Goal: Navigation & Orientation: Find specific page/section

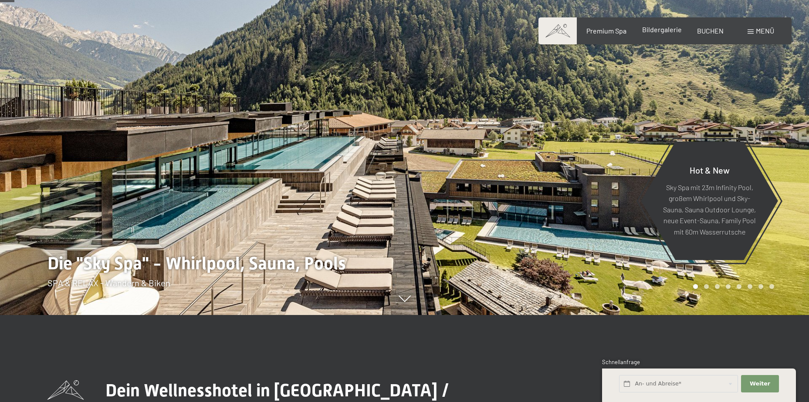
click at [666, 31] on span "Bildergalerie" at bounding box center [662, 29] width 40 height 8
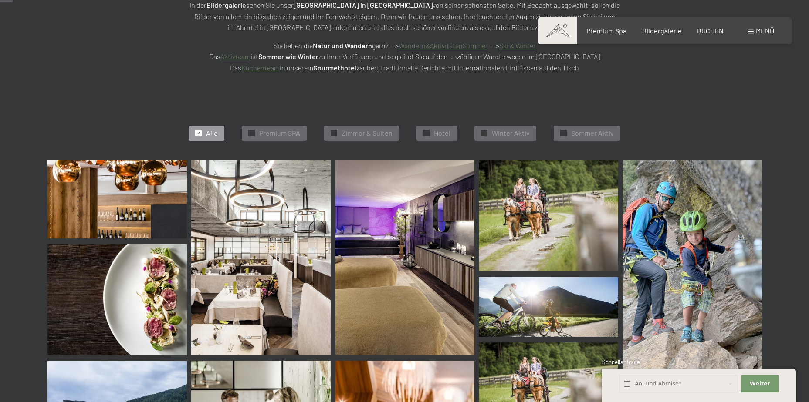
scroll to position [87, 0]
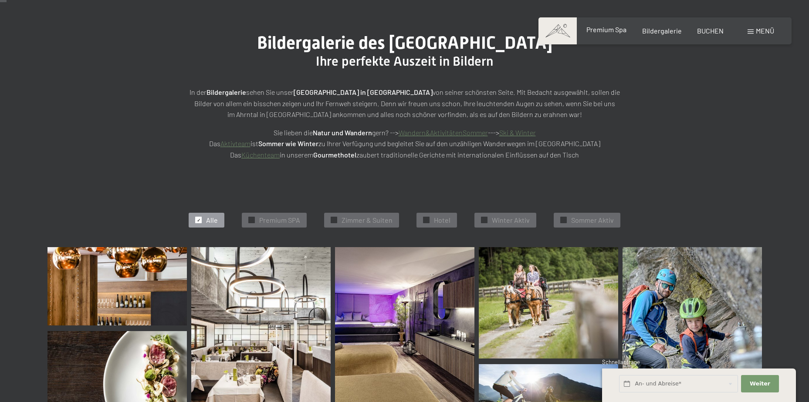
click at [603, 29] on span "Premium Spa" at bounding box center [606, 29] width 40 height 8
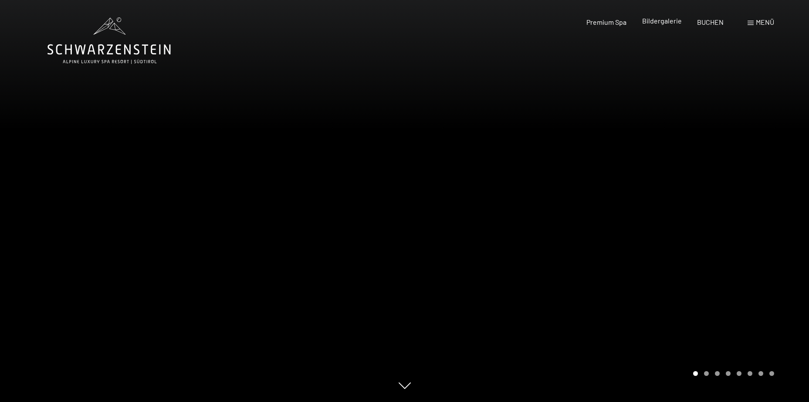
click at [665, 22] on span "Bildergalerie" at bounding box center [662, 21] width 40 height 8
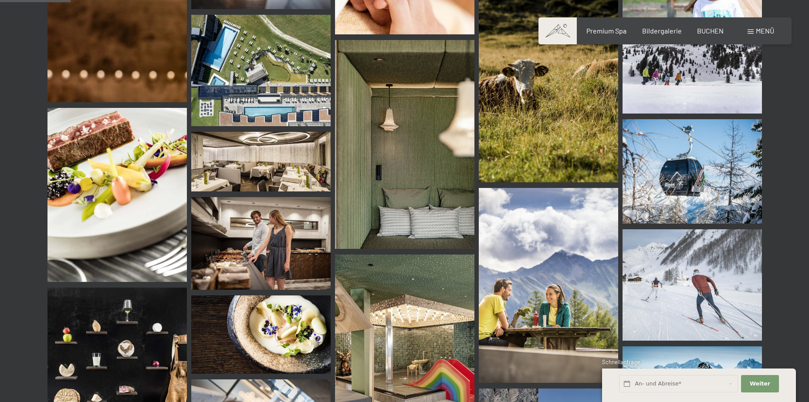
scroll to position [697, 0]
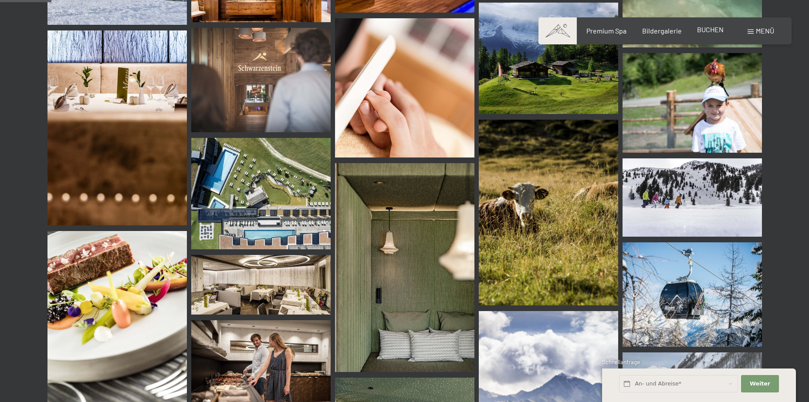
click at [706, 27] on span "BUCHEN" at bounding box center [710, 29] width 27 height 8
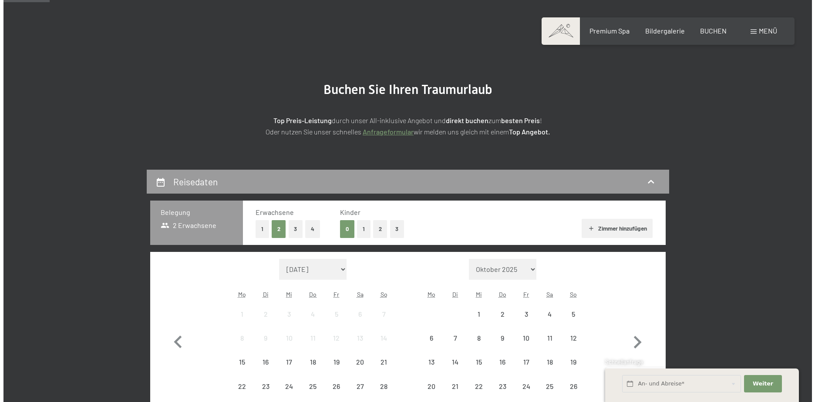
scroll to position [131, 0]
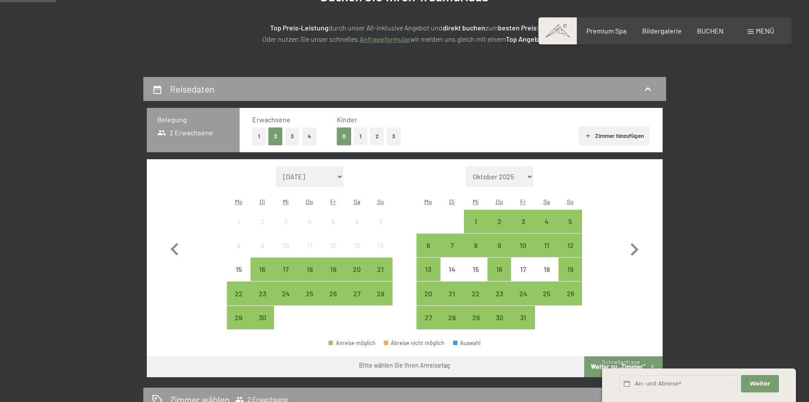
click at [763, 31] on span "Menü" at bounding box center [765, 31] width 18 height 8
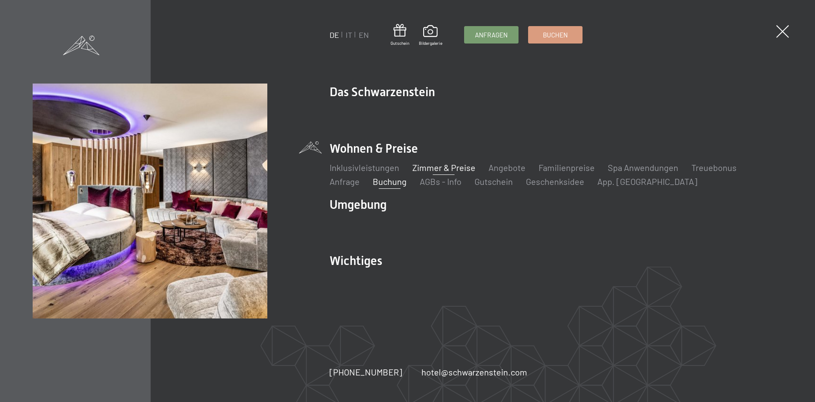
click at [458, 166] on link "Zimmer & Preise" at bounding box center [443, 167] width 63 height 10
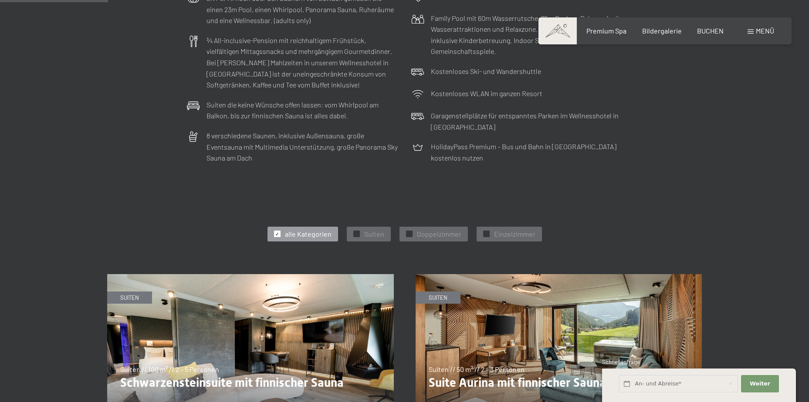
scroll to position [523, 0]
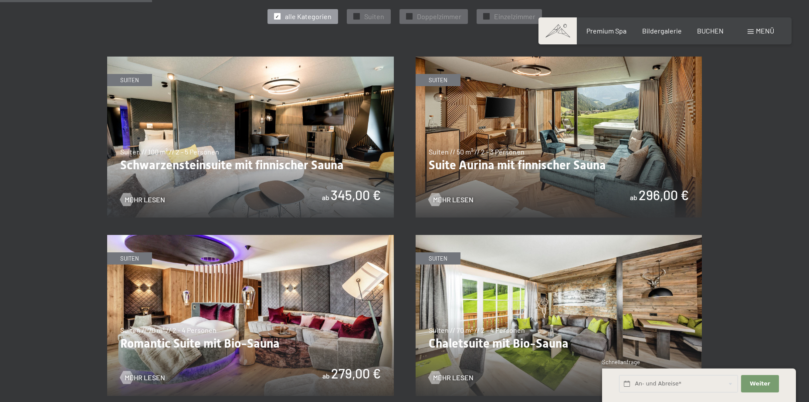
click at [586, 125] on img at bounding box center [558, 137] width 287 height 161
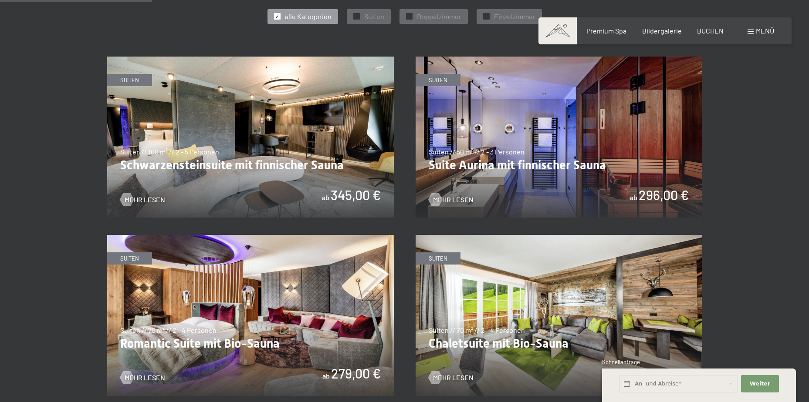
click at [510, 165] on img at bounding box center [558, 137] width 287 height 161
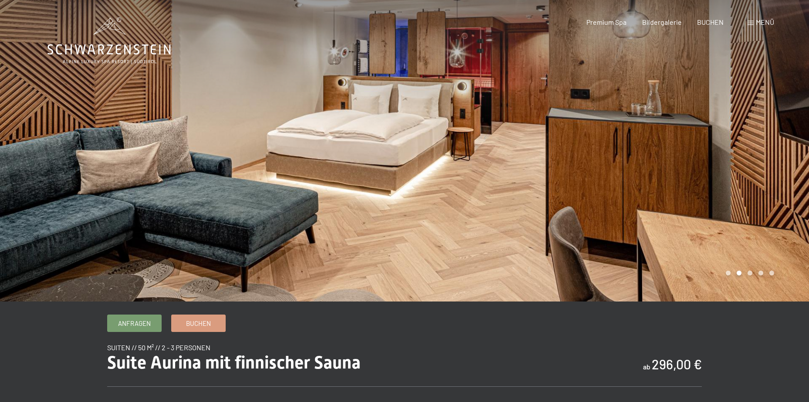
click at [753, 140] on div at bounding box center [607, 151] width 405 height 302
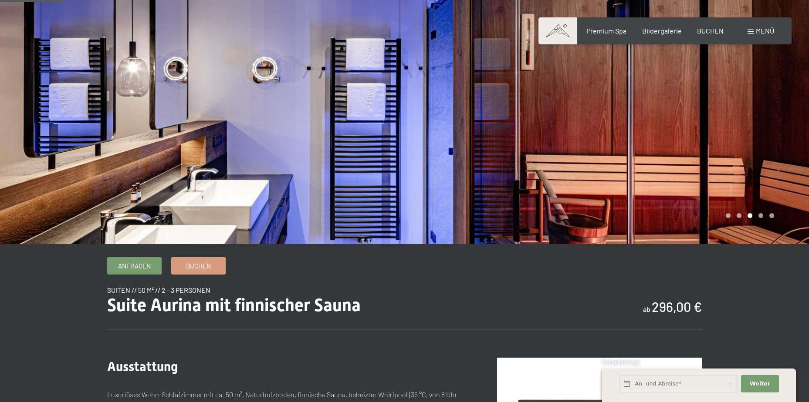
scroll to position [44, 0]
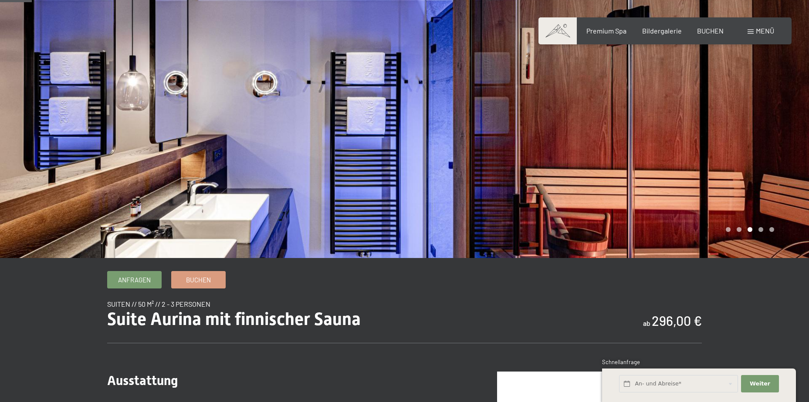
click at [726, 140] on div at bounding box center [607, 107] width 405 height 302
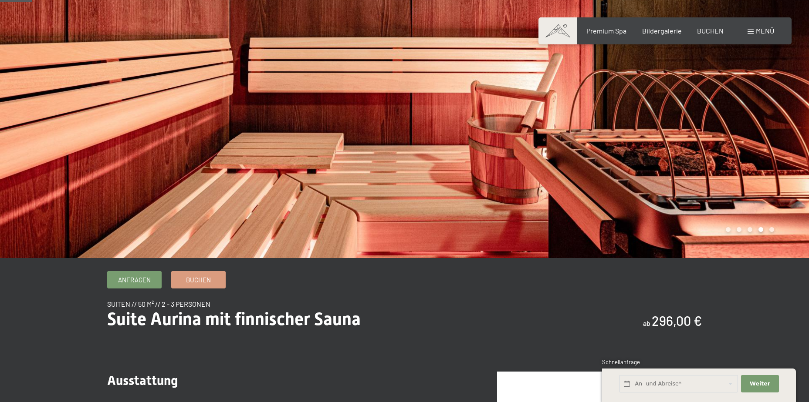
click at [726, 140] on div at bounding box center [607, 107] width 405 height 302
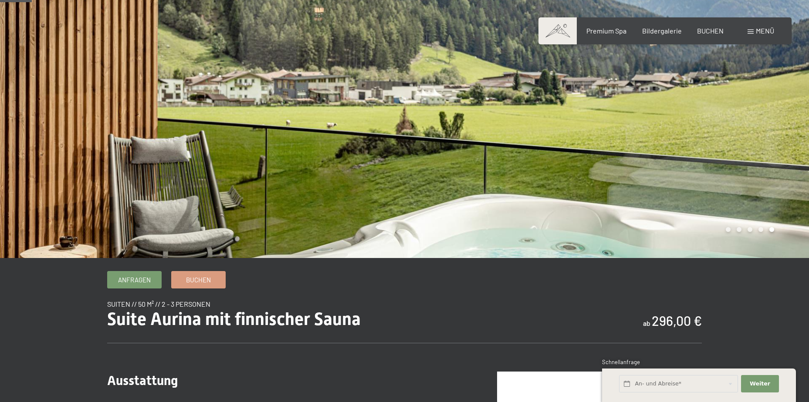
click at [726, 140] on div at bounding box center [607, 107] width 405 height 302
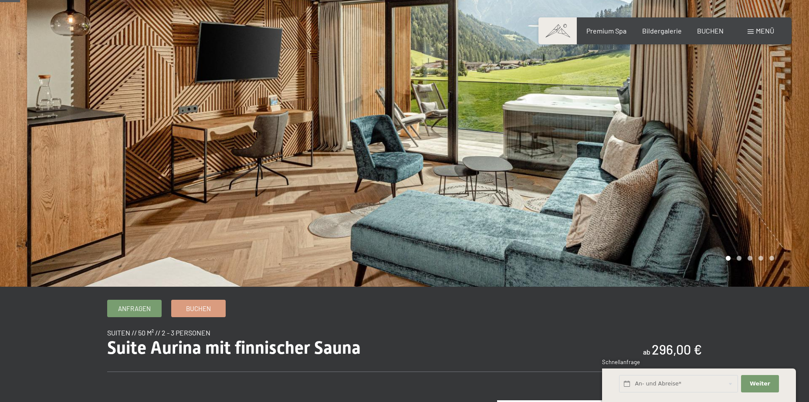
scroll to position [0, 0]
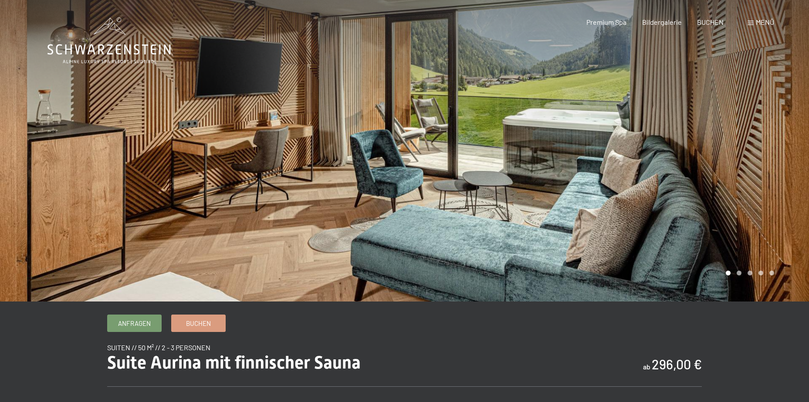
click at [132, 51] on icon at bounding box center [108, 40] width 123 height 47
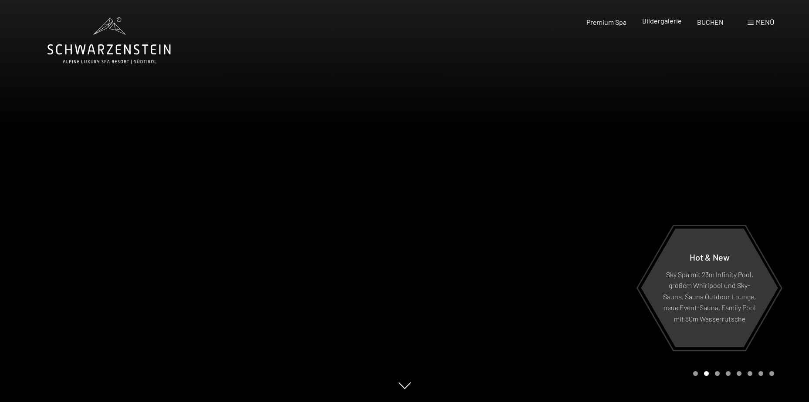
click at [661, 23] on span "Bildergalerie" at bounding box center [662, 21] width 40 height 8
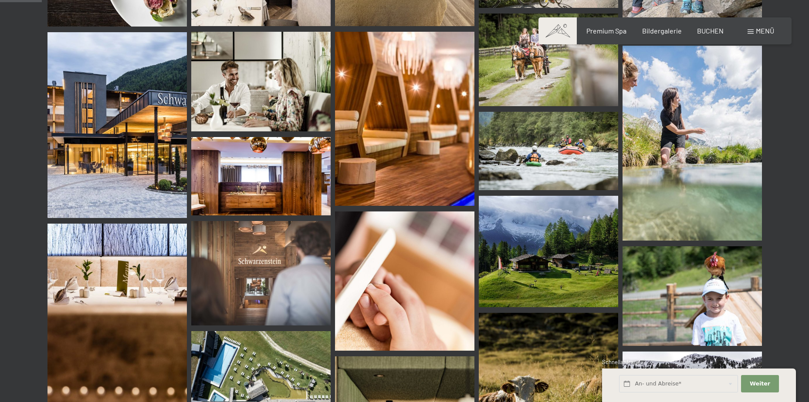
scroll to position [479, 0]
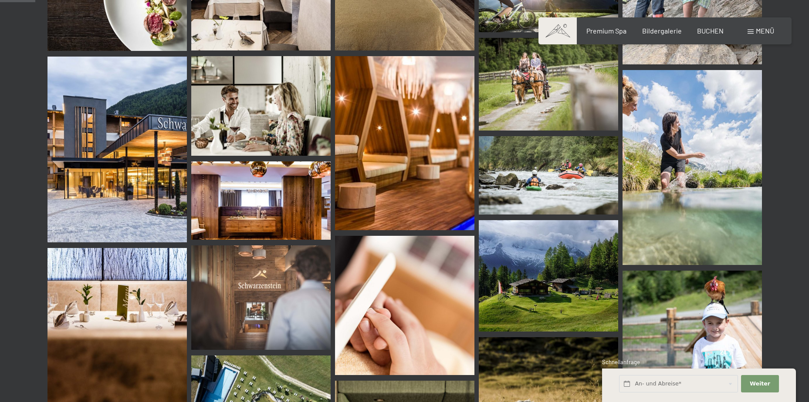
click at [115, 143] on img at bounding box center [116, 150] width 139 height 186
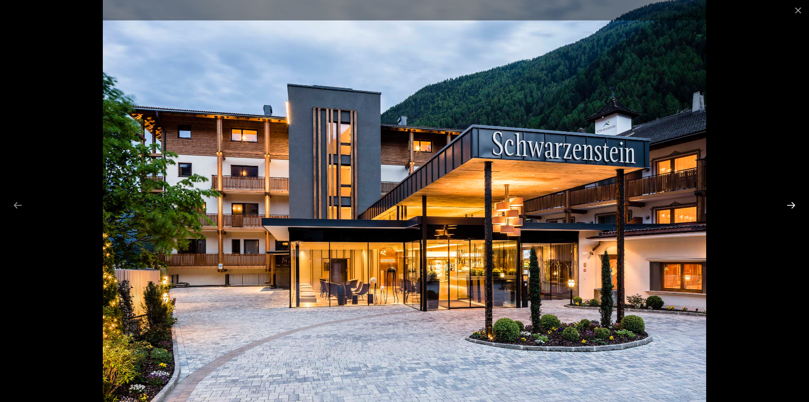
click at [794, 204] on button "Next slide" at bounding box center [791, 205] width 18 height 17
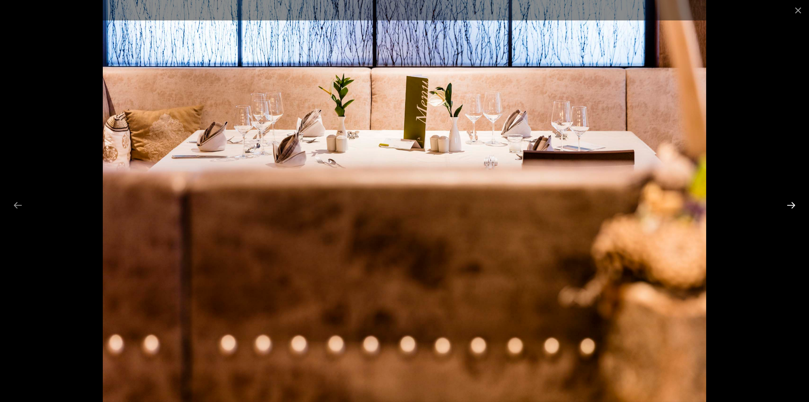
click at [794, 204] on button "Next slide" at bounding box center [791, 205] width 18 height 17
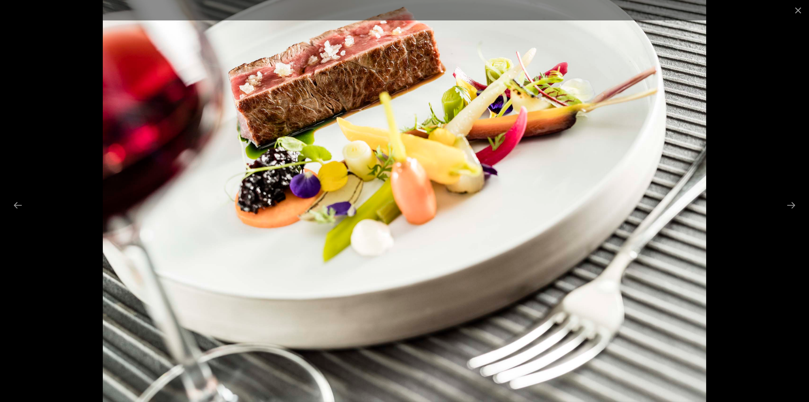
scroll to position [436, 0]
click at [795, 204] on button "Next slide" at bounding box center [791, 205] width 18 height 17
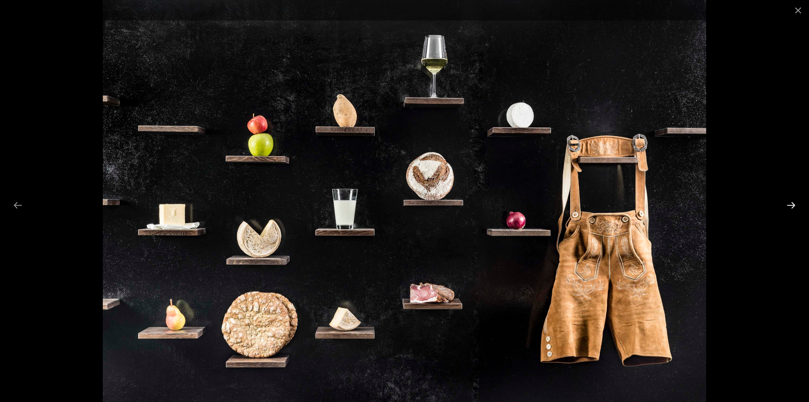
click at [789, 209] on button "Next slide" at bounding box center [791, 205] width 18 height 17
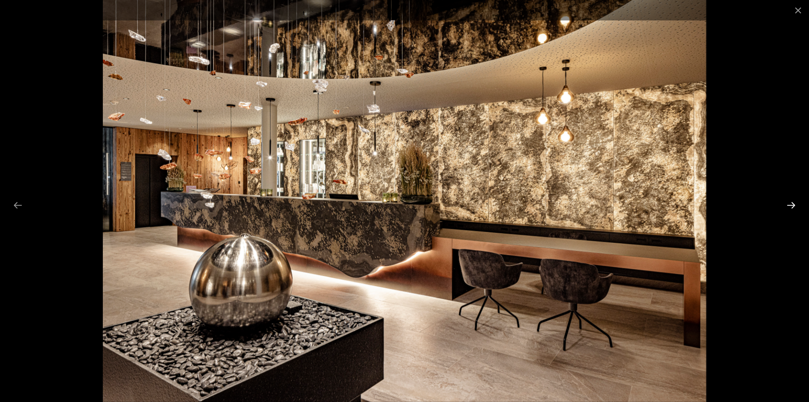
click at [789, 209] on button "Next slide" at bounding box center [791, 205] width 18 height 17
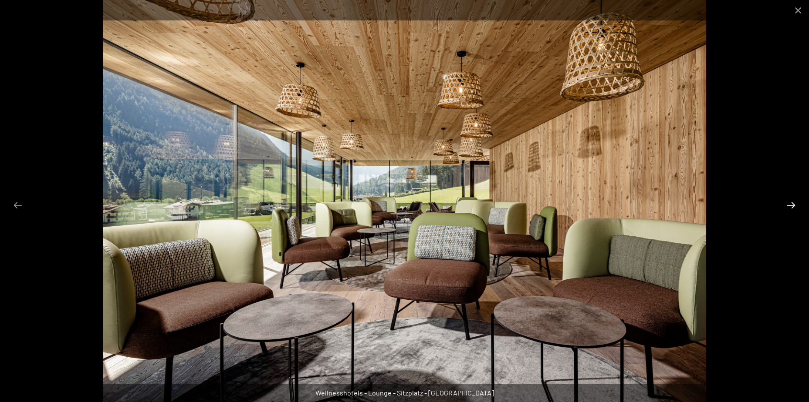
click at [789, 209] on button "Next slide" at bounding box center [791, 205] width 18 height 17
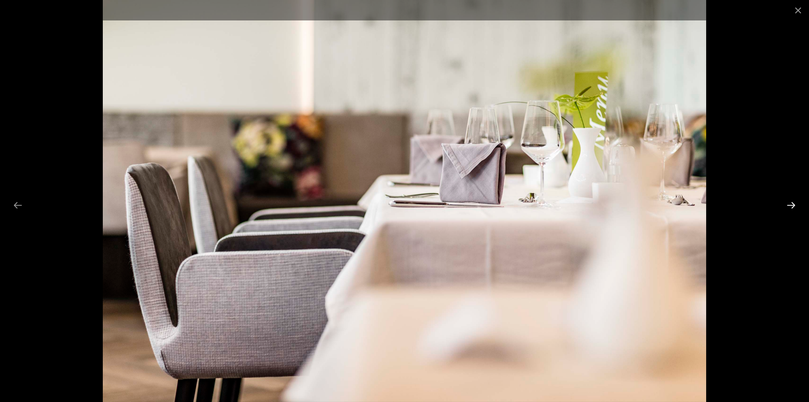
click at [789, 209] on button "Next slide" at bounding box center [791, 205] width 18 height 17
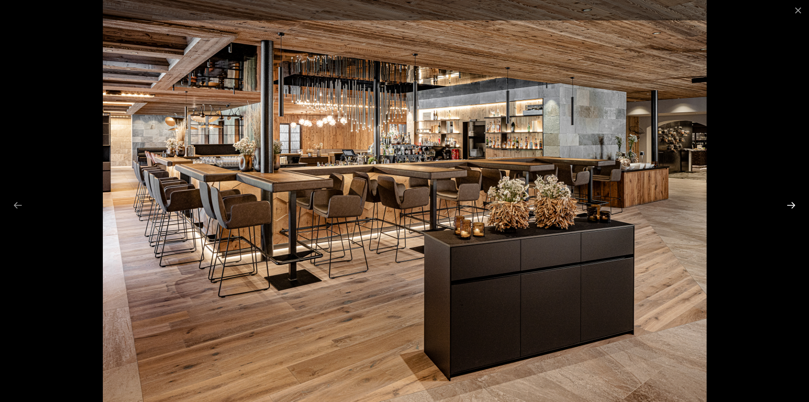
click at [789, 209] on button "Next slide" at bounding box center [791, 205] width 18 height 17
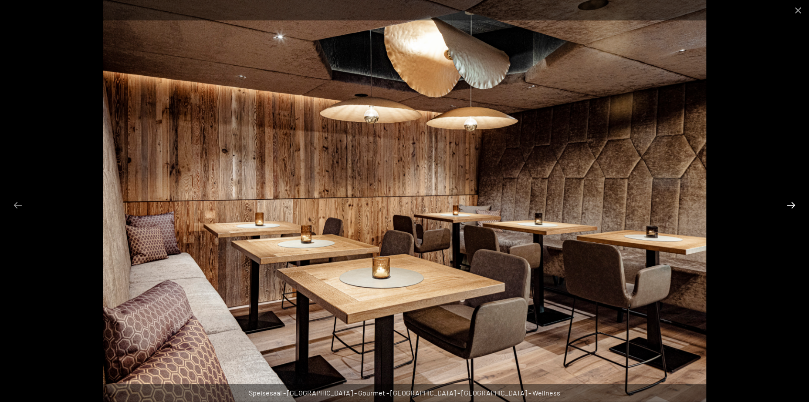
click at [789, 209] on button "Next slide" at bounding box center [791, 205] width 18 height 17
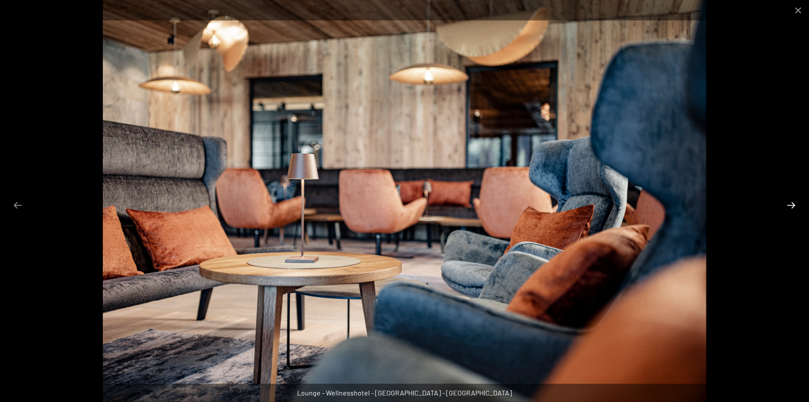
click at [789, 209] on button "Next slide" at bounding box center [791, 205] width 18 height 17
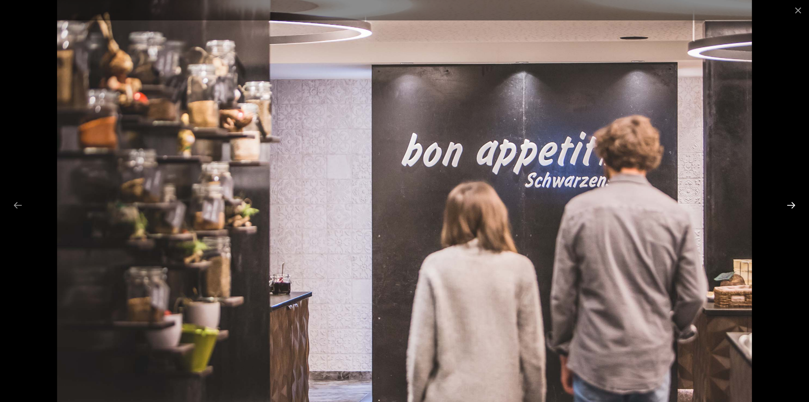
click at [789, 209] on button "Next slide" at bounding box center [791, 205] width 18 height 17
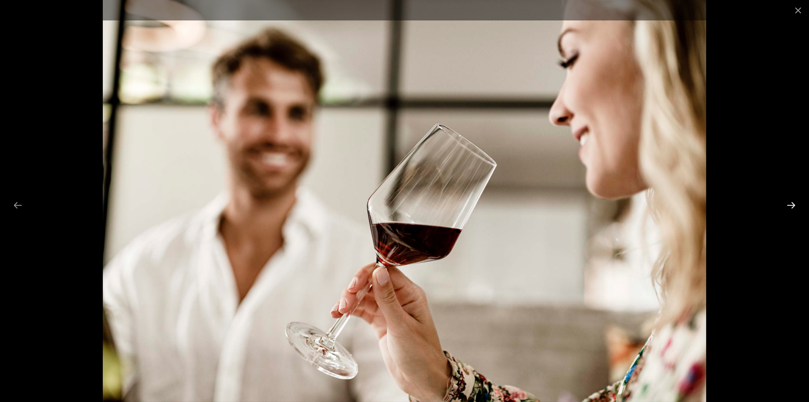
click at [789, 209] on button "Next slide" at bounding box center [791, 205] width 18 height 17
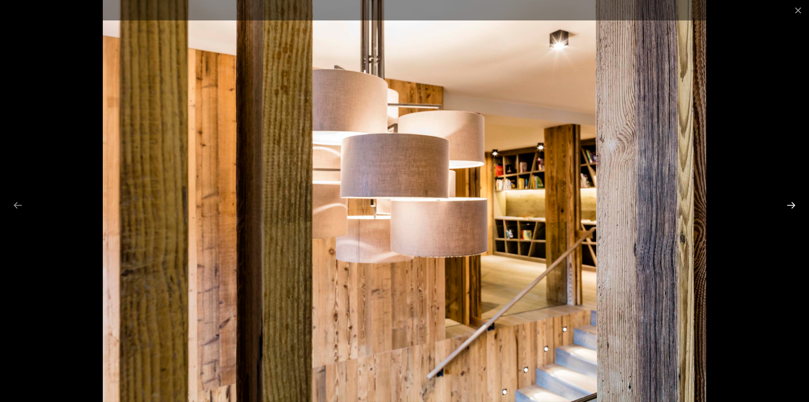
click at [789, 209] on button "Next slide" at bounding box center [791, 205] width 18 height 17
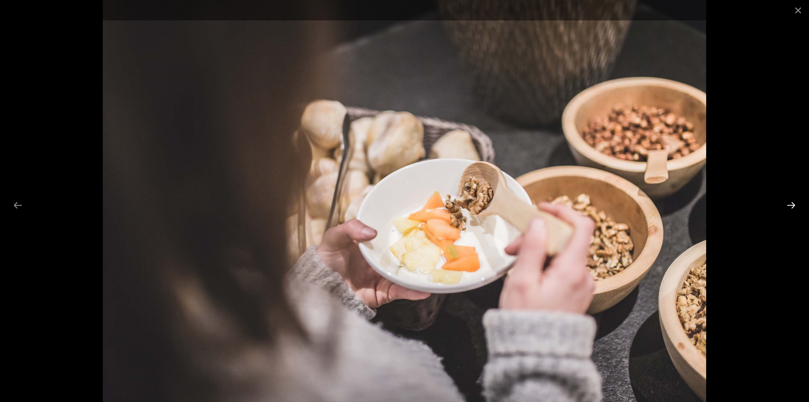
click at [789, 209] on button "Next slide" at bounding box center [791, 205] width 18 height 17
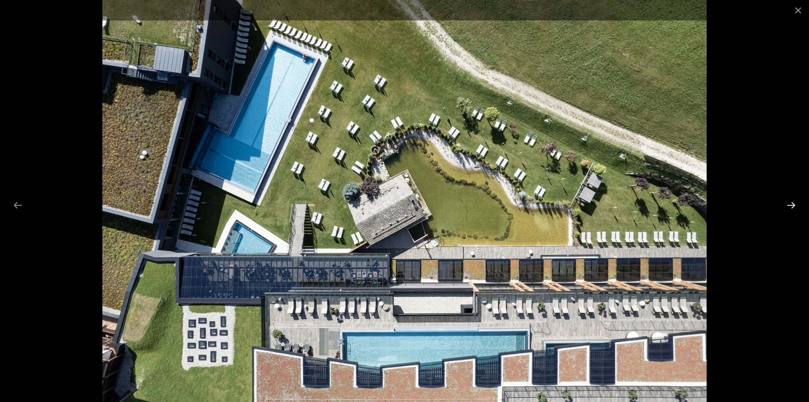
click at [792, 205] on button "Next slide" at bounding box center [791, 205] width 18 height 17
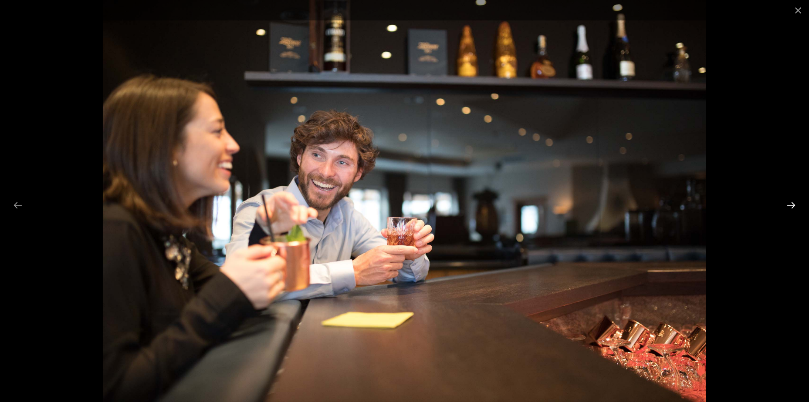
click at [792, 205] on button "Next slide" at bounding box center [791, 205] width 18 height 17
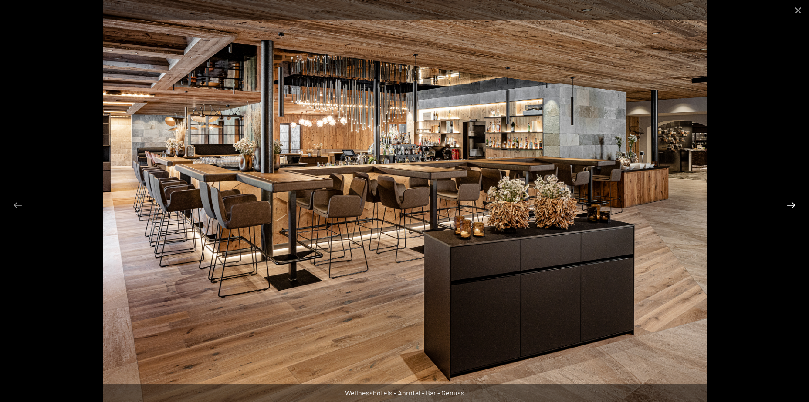
click at [790, 204] on button "Next slide" at bounding box center [791, 205] width 18 height 17
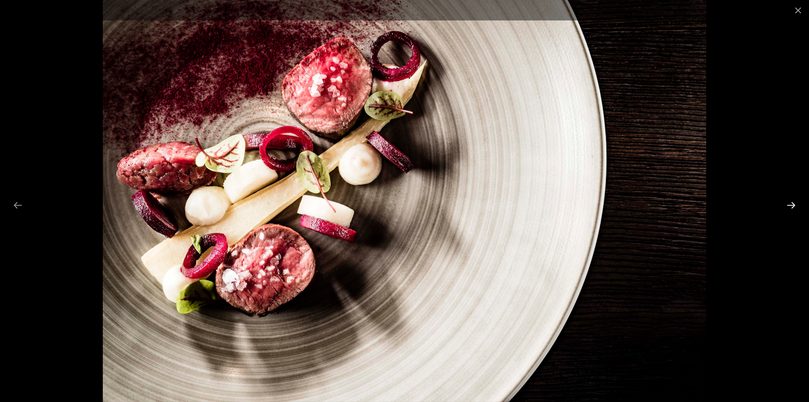
click at [790, 203] on button "Next slide" at bounding box center [791, 205] width 18 height 17
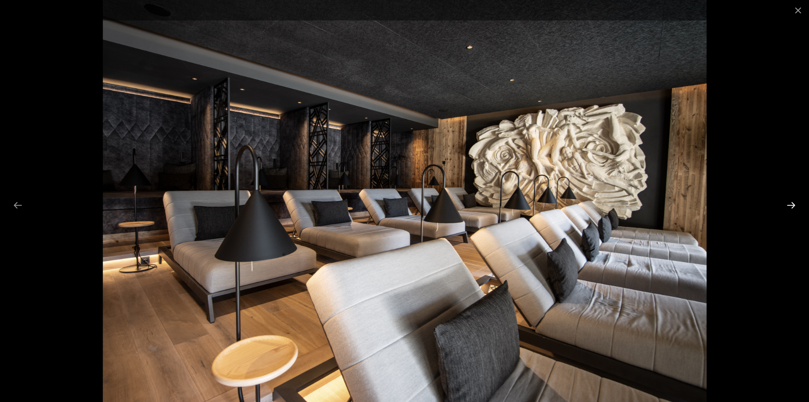
click at [790, 203] on button "Next slide" at bounding box center [791, 205] width 18 height 17
